Goal: Task Accomplishment & Management: Complete application form

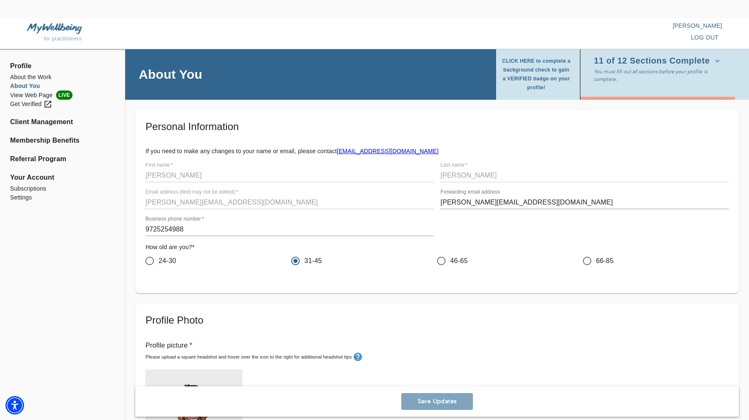
scroll to position [502, 0]
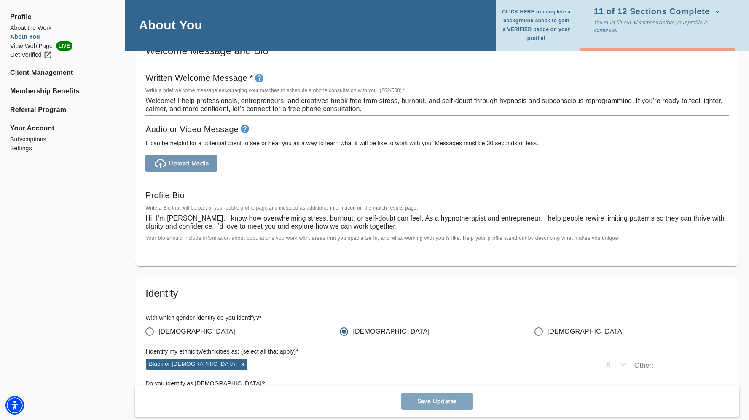
click at [184, 163] on span "Upload Media" at bounding box center [189, 164] width 40 height 8
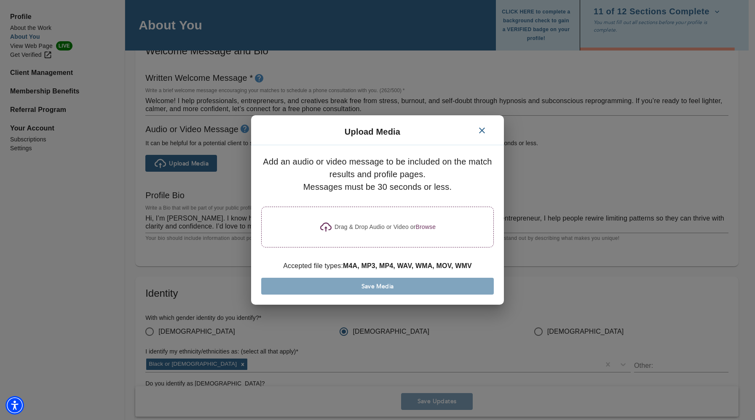
click at [369, 238] on div "Drag & Drop Audio or Video or Browse" at bounding box center [377, 227] width 233 height 41
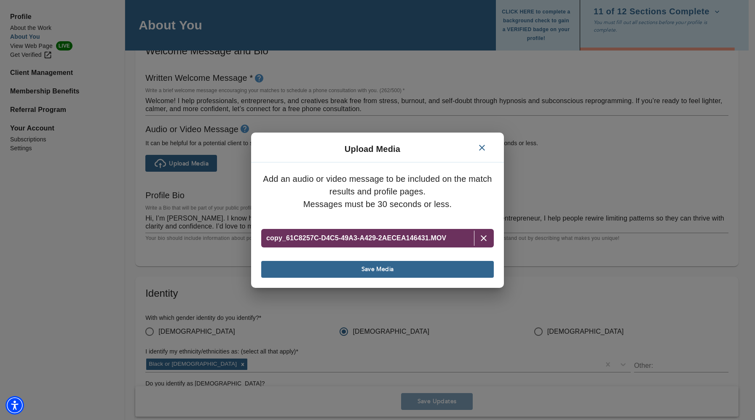
click at [379, 267] on span "Save Media" at bounding box center [378, 269] width 226 height 8
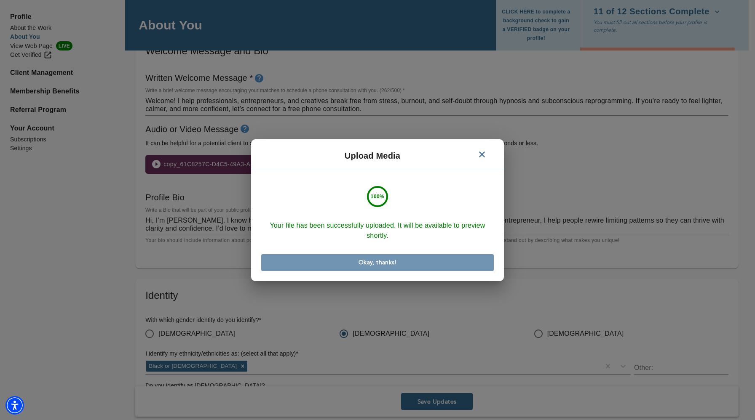
click at [393, 255] on button "Okay, thanks!" at bounding box center [377, 262] width 233 height 17
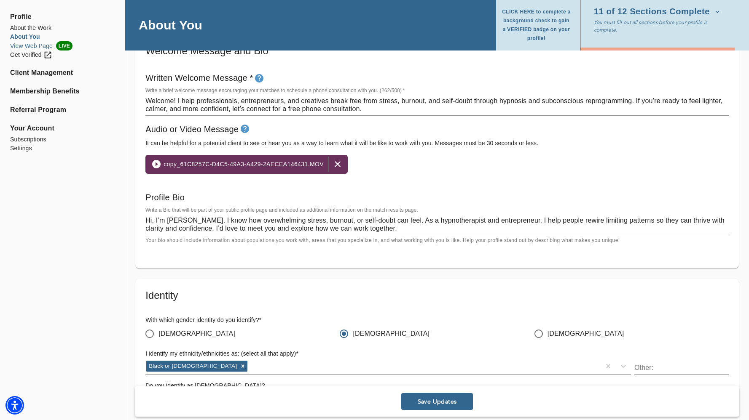
click at [32, 48] on li "View Web Page LIVE" at bounding box center [62, 45] width 104 height 9
click at [421, 400] on span "Save Updates" at bounding box center [436, 402] width 65 height 8
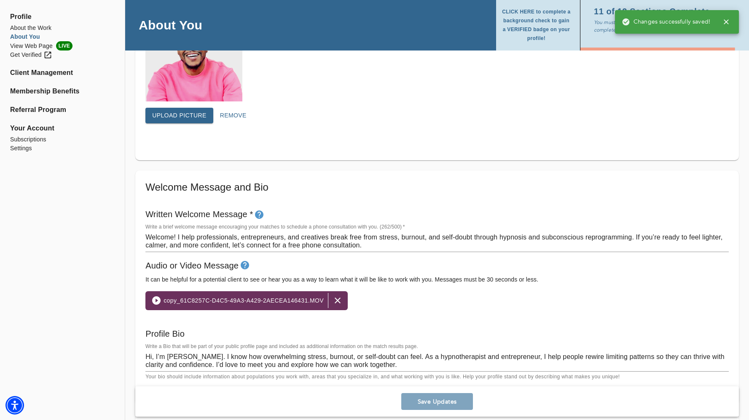
scroll to position [341, 0]
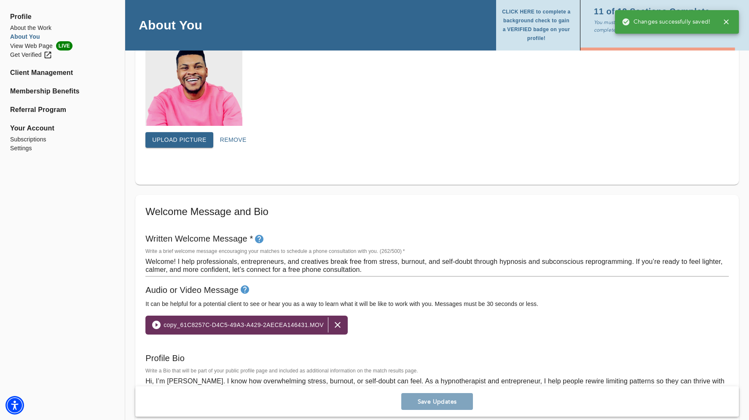
click at [727, 21] on icon "button" at bounding box center [725, 21] width 5 height 5
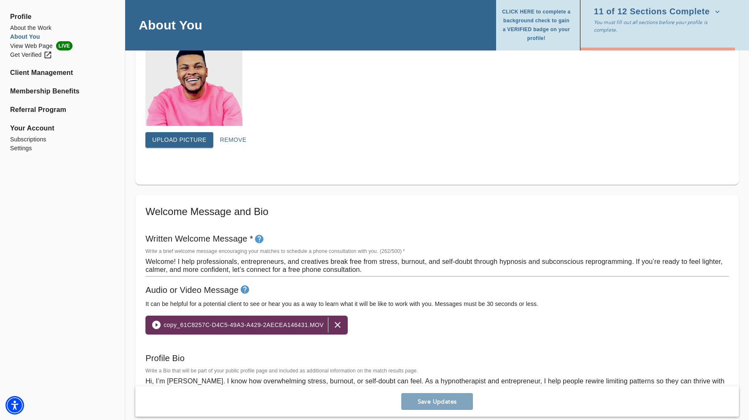
click at [672, 19] on p "You must fill out all sections before your profile is complete." at bounding box center [659, 26] width 131 height 15
click at [713, 9] on icon "button" at bounding box center [717, 12] width 8 height 8
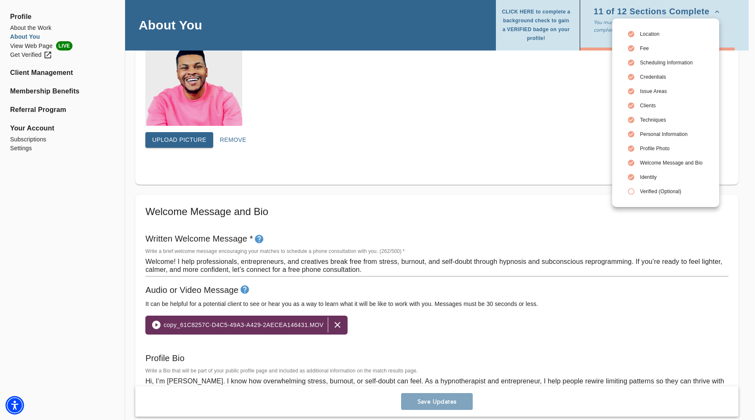
click at [586, 58] on div at bounding box center [377, 210] width 755 height 420
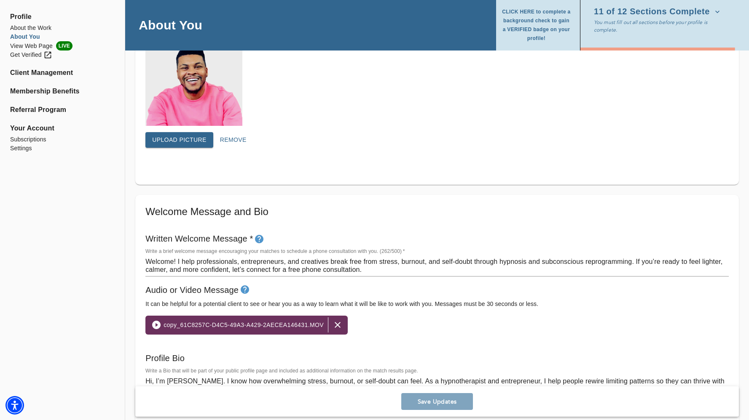
click at [713, 9] on icon "button" at bounding box center [717, 12] width 8 height 8
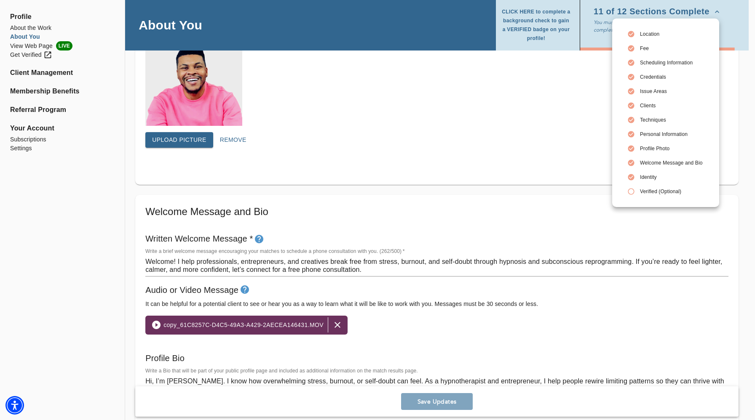
click at [29, 16] on div at bounding box center [377, 210] width 755 height 420
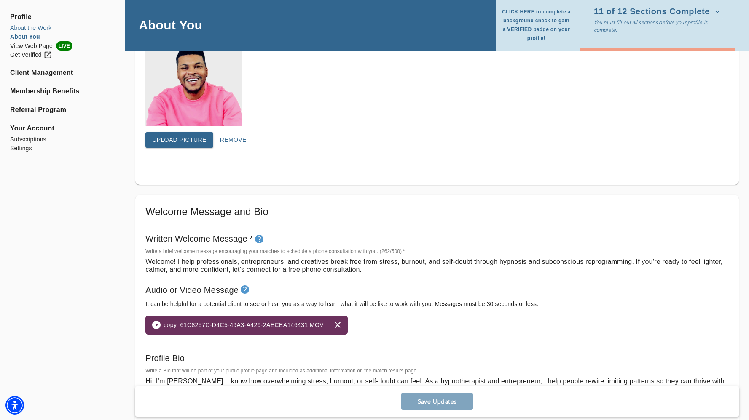
click at [31, 26] on li "About the Work" at bounding box center [62, 28] width 104 height 9
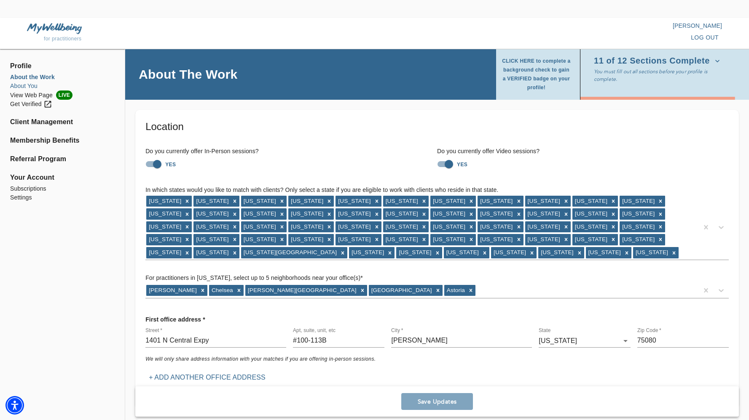
click at [25, 88] on li "About You" at bounding box center [62, 86] width 104 height 9
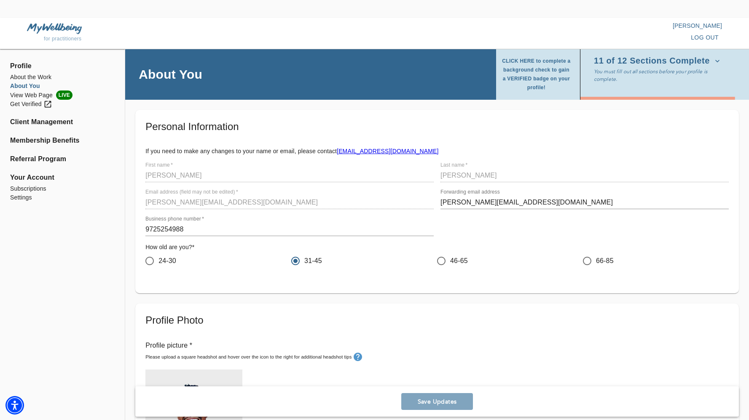
click at [28, 64] on span "Profile" at bounding box center [62, 66] width 104 height 10
click at [54, 35] on div "for practitioners" at bounding box center [201, 38] width 348 height 9
click at [59, 28] on img at bounding box center [54, 28] width 55 height 11
